Goal: Information Seeking & Learning: Compare options

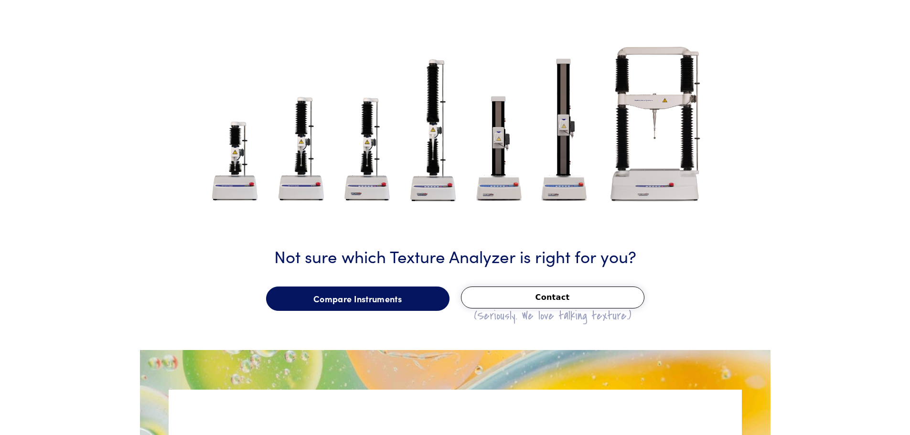
scroll to position [1051, 0]
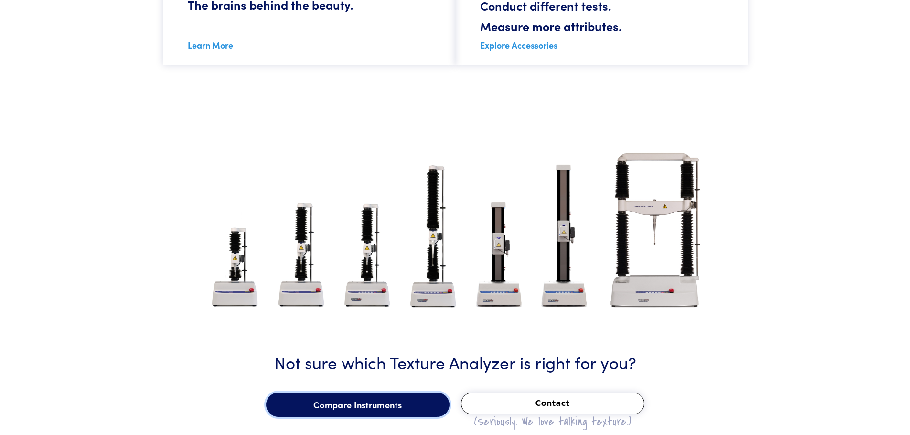
click at [356, 410] on link "Compare Instruments" at bounding box center [357, 405] width 183 height 25
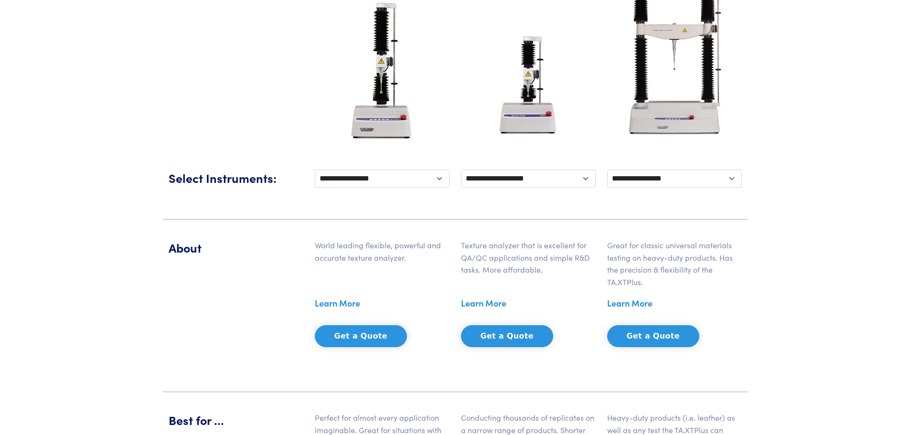
scroll to position [239, 0]
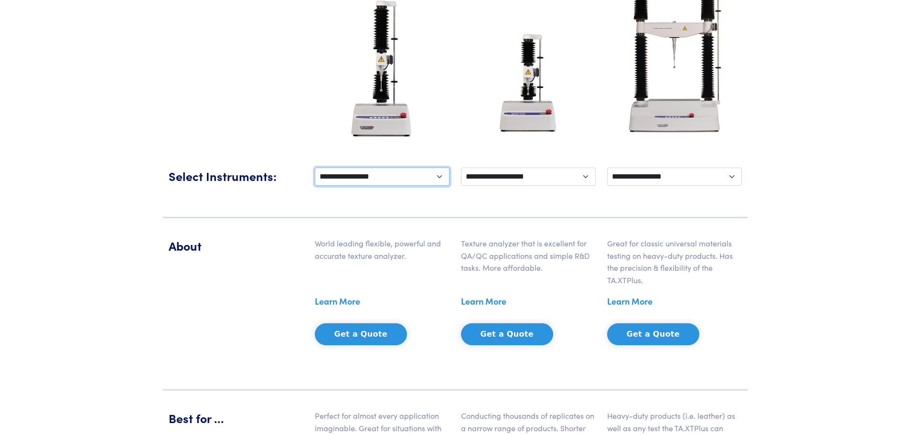
click at [400, 177] on select "**********" at bounding box center [382, 177] width 135 height 18
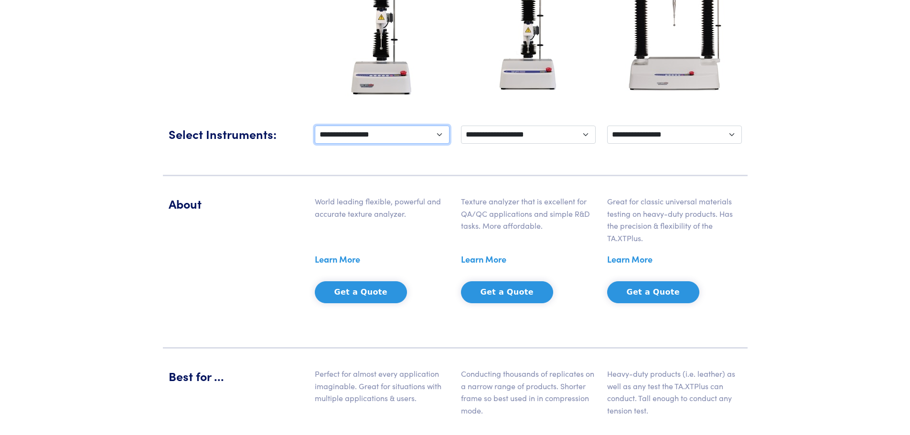
scroll to position [287, 0]
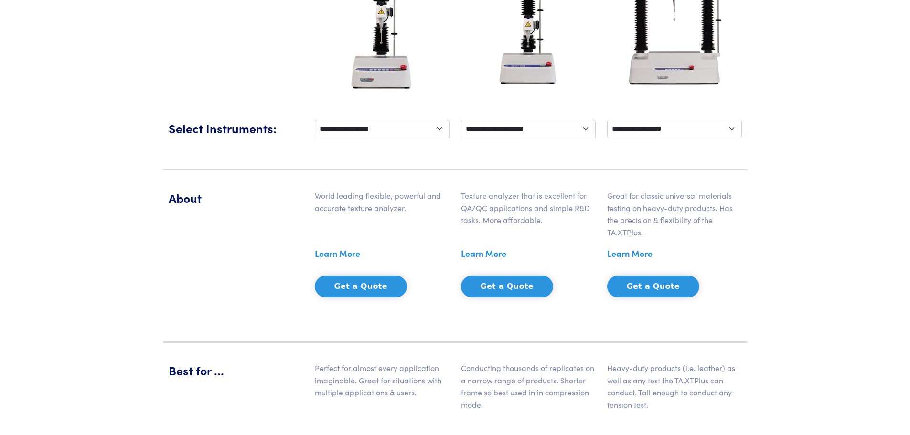
click at [344, 253] on link "Learn More" at bounding box center [337, 254] width 45 height 14
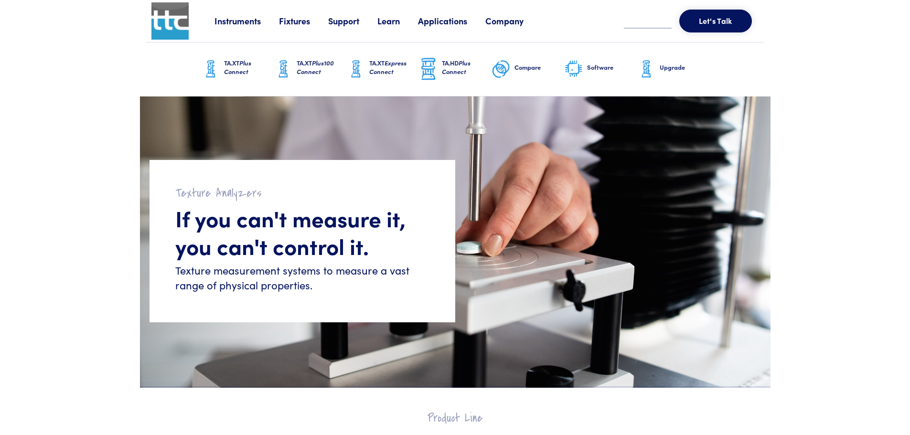
scroll to position [1051, 0]
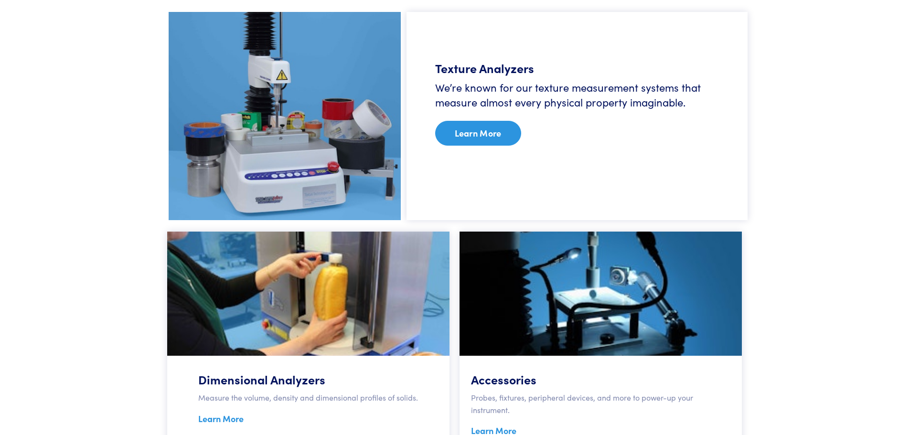
scroll to position [669, 0]
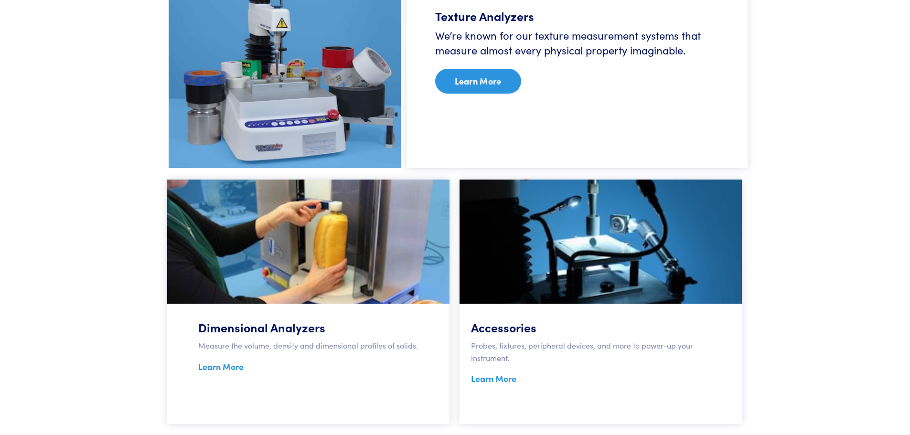
click at [480, 78] on link "Learn More" at bounding box center [478, 81] width 86 height 25
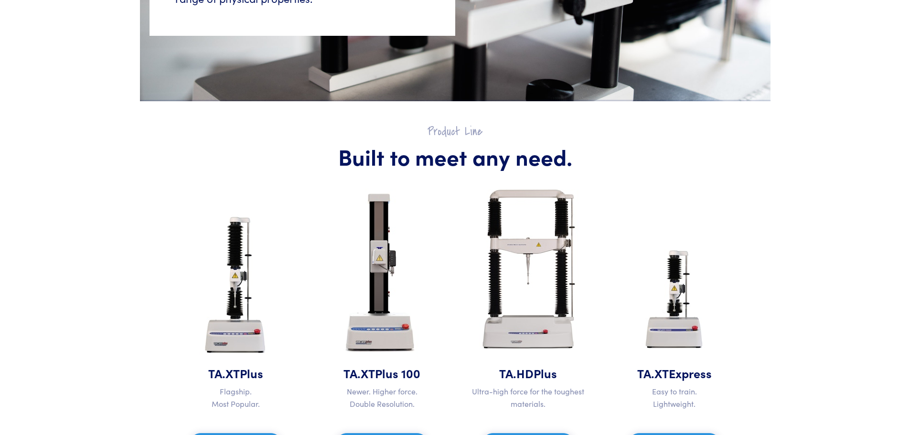
scroll to position [478, 0]
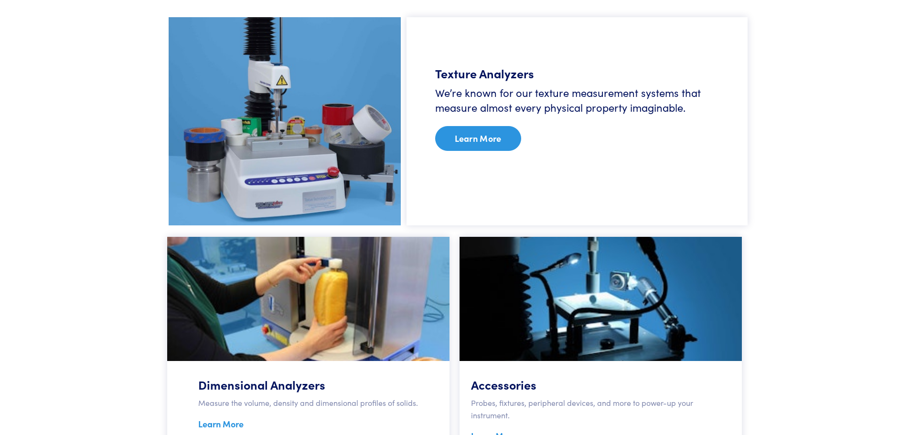
scroll to position [669, 0]
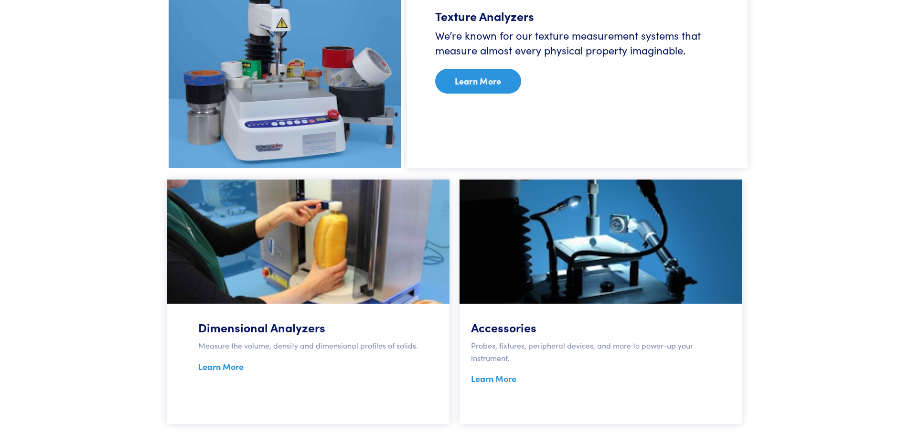
click at [227, 366] on link "Learn More" at bounding box center [220, 367] width 45 height 12
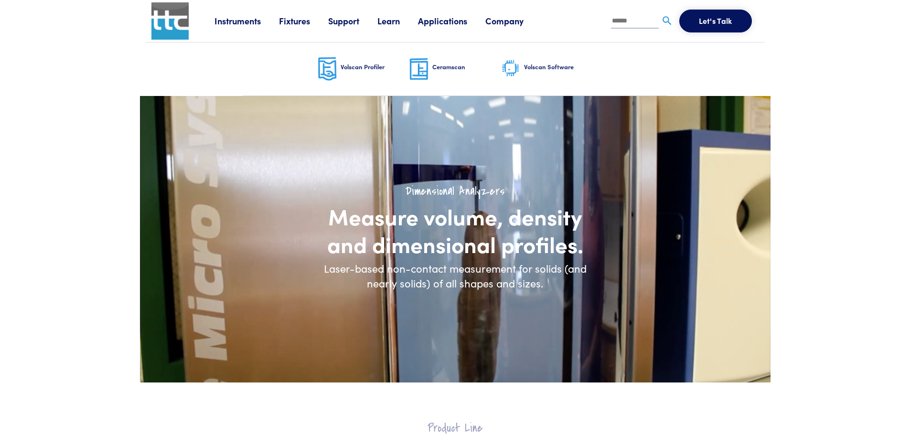
click at [308, 24] on link "Fixtures" at bounding box center [303, 21] width 49 height 12
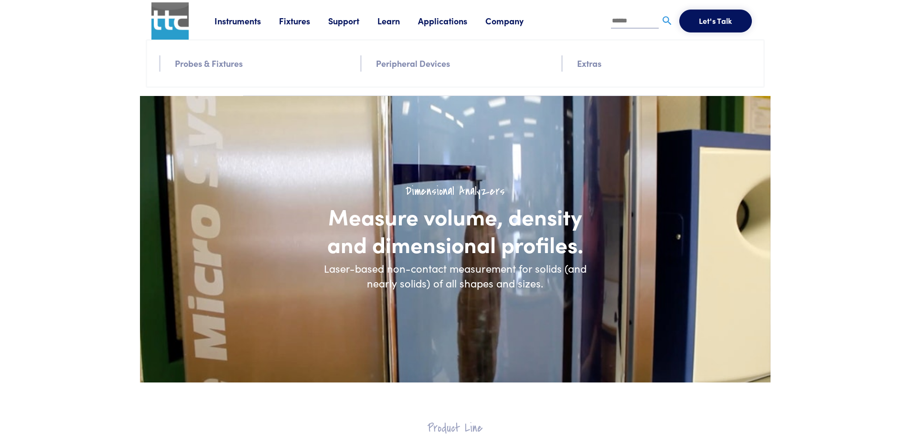
click at [274, 55] on li "Probes & Fixtures" at bounding box center [262, 63] width 174 height 16
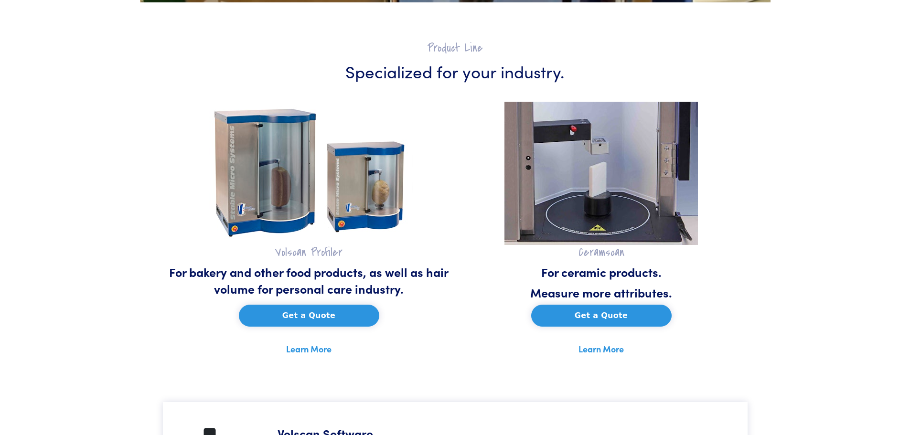
scroll to position [382, 0]
